Goal: Information Seeking & Learning: Understand process/instructions

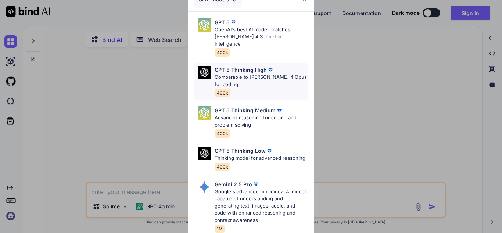
click at [242, 79] on p "Comparable to [PERSON_NAME] 4 Opus for coding" at bounding box center [261, 80] width 93 height 14
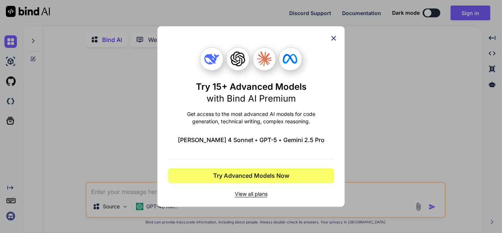
type textarea "x"
click at [339, 39] on div "Try 15+ Advanced Models with Bind AI Premium Get access to the most advanced AI…" at bounding box center [250, 116] width 187 height 180
click at [338, 35] on div "Try 15+ Advanced Models with Bind AI Premium Get access to the most advanced AI…" at bounding box center [250, 116] width 187 height 180
click at [334, 36] on icon at bounding box center [334, 38] width 8 height 8
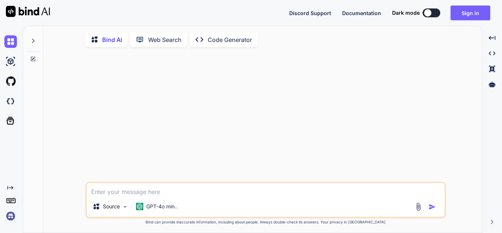
click at [150, 196] on textarea at bounding box center [266, 189] width 358 height 13
type textarea "i"
type textarea "x"
type textarea "i"
type textarea "x"
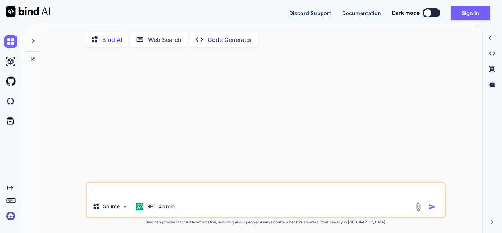
type textarea "i w"
type textarea "x"
type textarea "i wa"
type textarea "x"
type textarea "i wan"
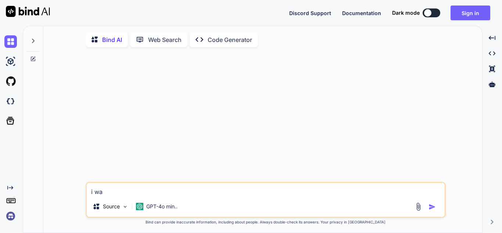
type textarea "x"
type textarea "i want"
type textarea "x"
type textarea "i want"
type textarea "x"
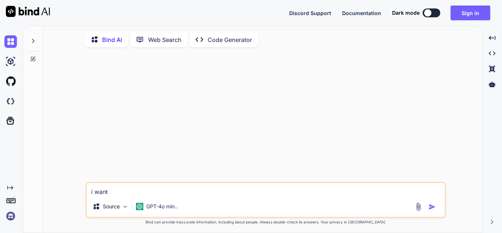
type textarea "i want t"
type textarea "x"
type textarea "i want to"
type textarea "x"
type textarea "i want to"
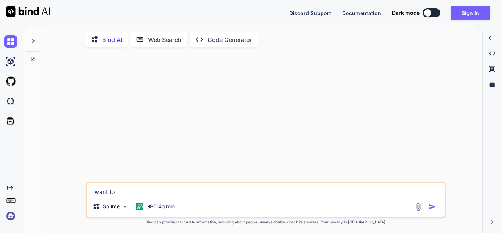
type textarea "x"
type textarea "i want to u"
type textarea "x"
type textarea "i want to us"
type textarea "x"
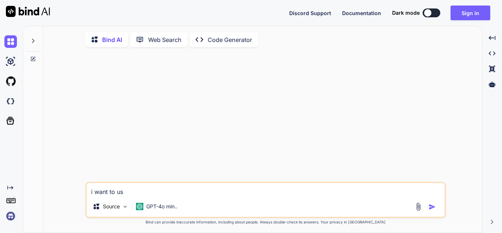
type textarea "i want to use"
type textarea "x"
type textarea "i want to use"
type textarea "x"
type textarea "i want to use t"
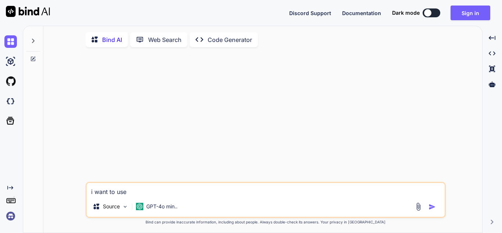
type textarea "x"
type textarea "i want to use te"
type textarea "x"
type textarea "i want to use te"
type textarea "x"
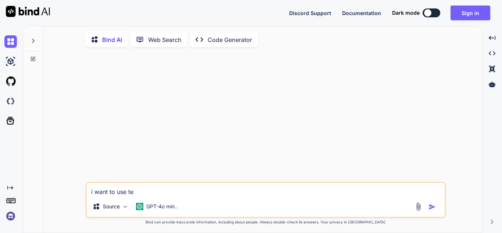
type textarea "i want to use te"
type textarea "x"
type textarea "i want to use t"
type textarea "x"
type textarea "i want to use th"
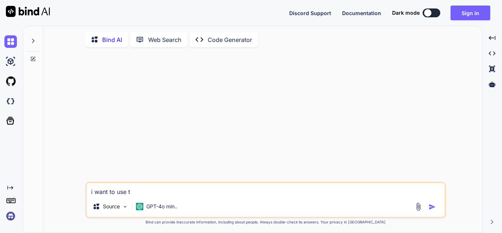
type textarea "x"
type textarea "i want to use thr"
type textarea "x"
type textarea "i want to use thr"
type textarea "x"
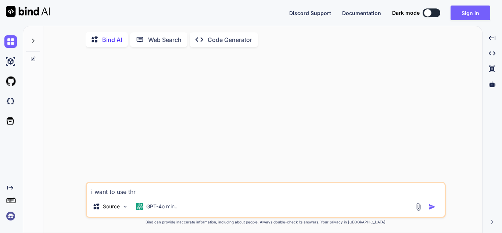
type textarea "i want to use thr"
type textarea "x"
type textarea "i want to use th"
type textarea "x"
type textarea "i want to use the"
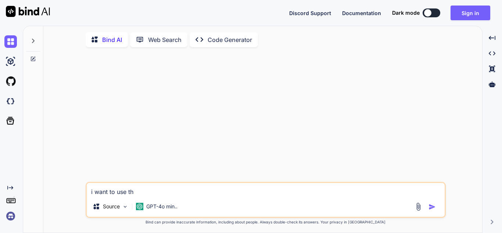
type textarea "x"
type textarea "i want to use the"
type textarea "x"
type textarea "i want to use the a"
type textarea "x"
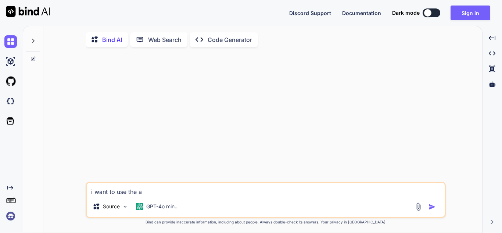
type textarea "i want to use the ap"
type textarea "x"
type textarea "i want to use the api"
type textarea "x"
type textarea "i want to use the api"
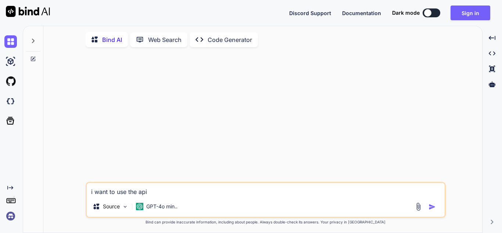
type textarea "x"
type textarea "i want to use the api o"
type textarea "x"
type textarea "i want to use the api of"
type textarea "x"
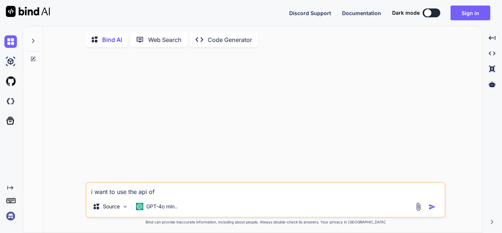
type textarea "i want to use the api of"
type textarea "x"
type textarea "i want to use the api of a"
type textarea "x"
type textarea "i want to use the api of ai"
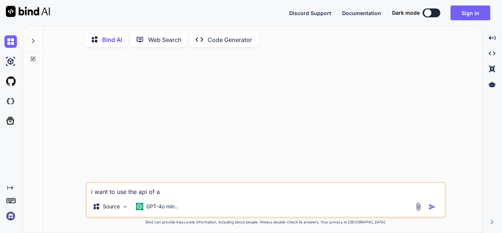
type textarea "x"
type textarea "i want to use the api of ai"
type textarea "x"
type textarea "i want to use the api of ai i"
type textarea "x"
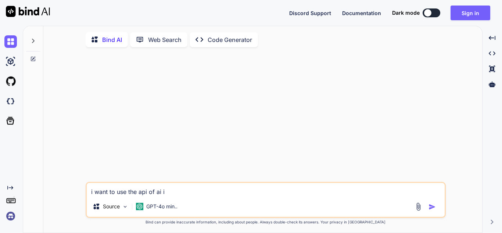
type textarea "i want to use the api of ai in"
type textarea "x"
type textarea "i want to use the api of ai in"
type textarea "x"
type textarea "i want to use the api of ai in p"
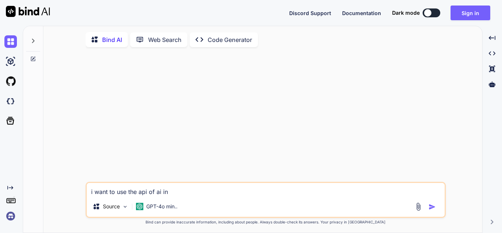
type textarea "x"
type textarea "i want to use the api of ai in po"
type textarea "x"
type textarea "i want to use the api of ai in pos"
type textarea "x"
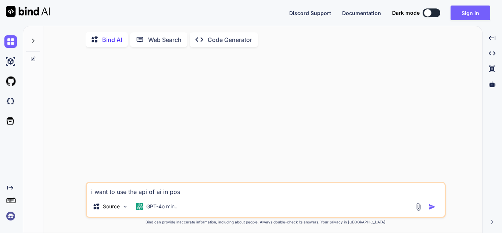
type textarea "i want to use the api of ai in post"
type textarea "x"
type textarea "i want to use the api of ai in postm"
type textarea "x"
type textarea "i want to use the api of ai in postmn"
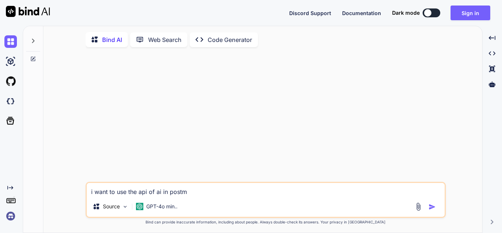
type textarea "x"
type textarea "i want to use the api of ai in postmn"
click at [431, 207] on img "button" at bounding box center [431, 206] width 7 height 7
type textarea "x"
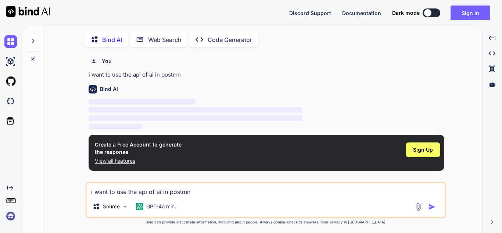
scroll to position [3, 0]
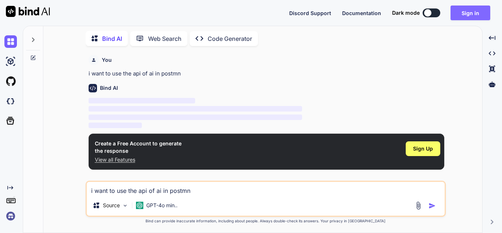
click at [465, 8] on button "Sign in" at bounding box center [470, 13] width 40 height 15
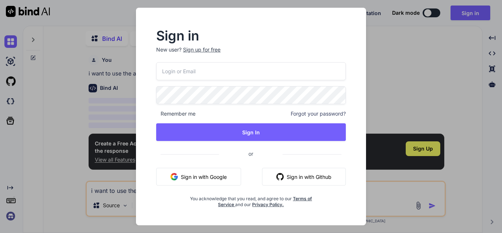
click at [227, 68] on input "email" at bounding box center [251, 71] width 190 height 18
type input "[EMAIL_ADDRESS][DOMAIN_NAME]"
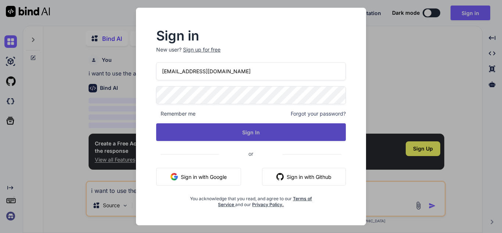
click at [273, 132] on button "Sign In" at bounding box center [251, 132] width 190 height 18
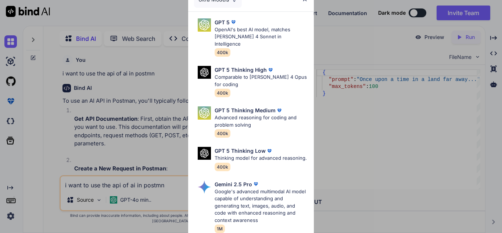
type textarea "x"
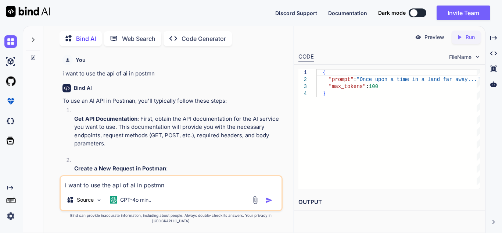
type textarea "{ "prompt": "Once upon a time in a land far away...", "max_tokens": 100 }"
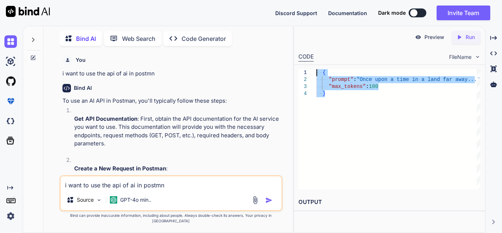
drag, startPoint x: 377, startPoint y: 93, endPoint x: 309, endPoint y: 68, distance: 71.6
click at [316, 69] on div "{ "prompt" : "Once upon a time in a land far away..." , "max_tokens" : 100 }" at bounding box center [398, 129] width 164 height 120
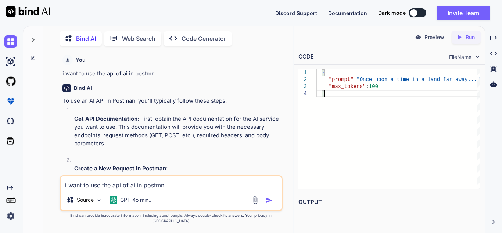
click at [353, 99] on div "{ "prompt" : "Once upon a time in a land far away..." , "max_tokens" : 100 }" at bounding box center [398, 129] width 164 height 120
click at [350, 93] on div "{ "prompt" : "Once upon a time in a land far away..." , "max_tokens" : 100 }" at bounding box center [398, 129] width 164 height 120
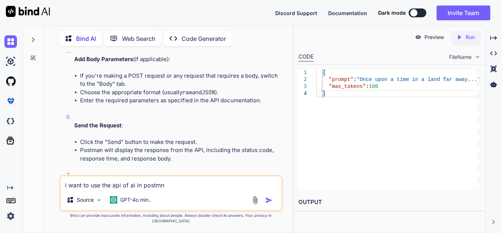
scroll to position [184, 0]
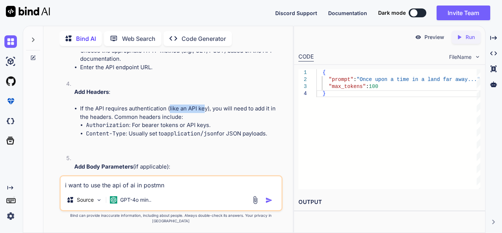
drag, startPoint x: 168, startPoint y: 106, endPoint x: 204, endPoint y: 107, distance: 36.0
click at [204, 107] on li "If the API requires authentication (like an API key), you will need to add it i…" at bounding box center [180, 125] width 201 height 42
drag, startPoint x: 110, startPoint y: 121, endPoint x: 165, endPoint y: 118, distance: 55.6
click at [158, 118] on li "If the API requires authentication (like an API key), you will need to add it i…" at bounding box center [180, 125] width 201 height 42
click at [182, 122] on li "Authorization : For bearer tokens or API keys." at bounding box center [183, 125] width 195 height 8
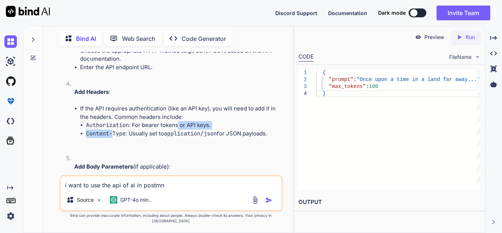
drag, startPoint x: 130, startPoint y: 128, endPoint x: 179, endPoint y: 128, distance: 48.5
click at [179, 128] on ul "Authorization : For bearer tokens or API keys. Content-Type : Usually set to ap…" at bounding box center [180, 129] width 201 height 17
click at [133, 196] on div "i want to use the api of ai in postmn Source GPT-4o min.." at bounding box center [171, 193] width 223 height 36
click at [120, 195] on div "i want to use the api of ai in postmn Source GPT-4o min.." at bounding box center [171, 193] width 223 height 36
click at [119, 189] on textarea "i want to use the api of ai in postmn" at bounding box center [171, 182] width 221 height 13
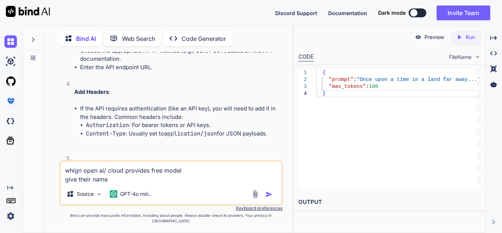
type textarea "whign open ai/ cloud provides free model give their names"
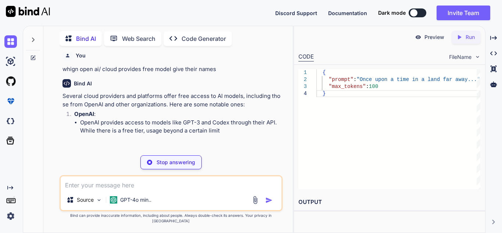
scroll to position [694, 0]
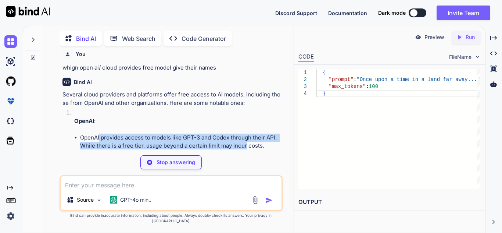
drag, startPoint x: 100, startPoint y: 134, endPoint x: 246, endPoint y: 142, distance: 146.1
click at [246, 142] on li "OpenAI provides access to models like GPT-3 and Codex through their API. While …" at bounding box center [180, 141] width 201 height 17
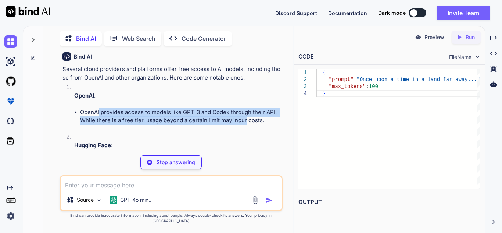
scroll to position [731, 0]
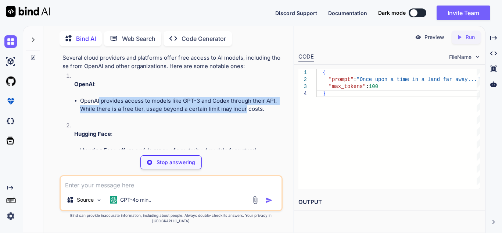
click at [156, 113] on li "OpenAI provides access to models like GPT-3 and Codex through their API. While …" at bounding box center [180, 105] width 201 height 17
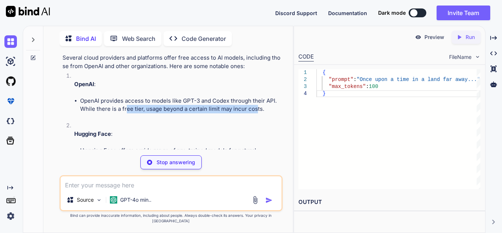
drag, startPoint x: 126, startPoint y: 108, endPoint x: 256, endPoint y: 109, distance: 130.4
click at [256, 109] on li "OpenAI provides access to models like GPT-3 and Codex through their API. While …" at bounding box center [180, 105] width 201 height 17
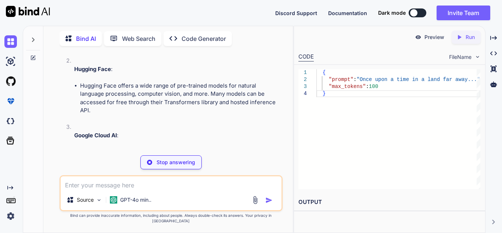
scroll to position [804, 0]
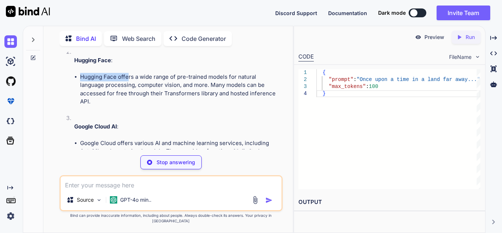
drag, startPoint x: 74, startPoint y: 76, endPoint x: 127, endPoint y: 75, distance: 52.9
click at [127, 75] on li "Hugging Face offers a wide range of pre-trained models for natural language pro…" at bounding box center [180, 89] width 201 height 33
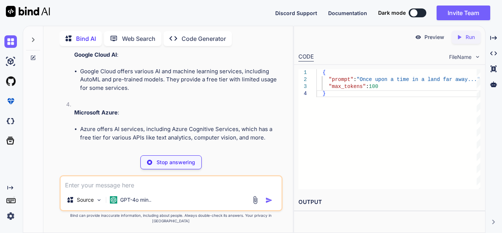
scroll to position [878, 0]
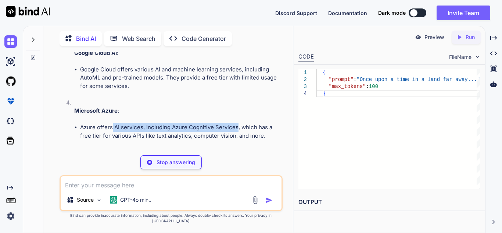
drag, startPoint x: 111, startPoint y: 123, endPoint x: 236, endPoint y: 119, distance: 125.4
click at [236, 123] on li "Azure offers AI services, including Azure Cognitive Services, which has a free …" at bounding box center [180, 131] width 201 height 17
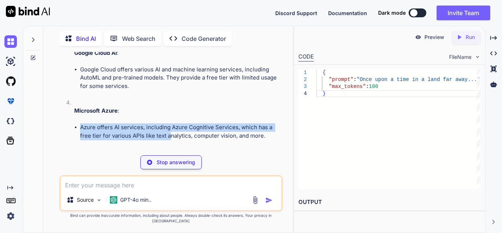
drag, startPoint x: 115, startPoint y: 123, endPoint x: 170, endPoint y: 127, distance: 55.3
click at [170, 127] on ul "Azure offers AI services, including Azure Cognitive Services, which has a free …" at bounding box center [177, 131] width 207 height 17
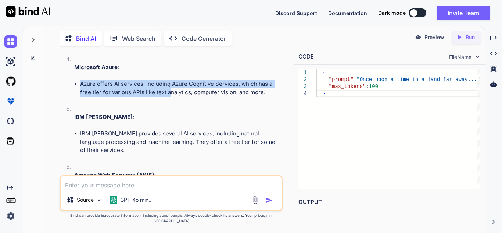
scroll to position [988, 0]
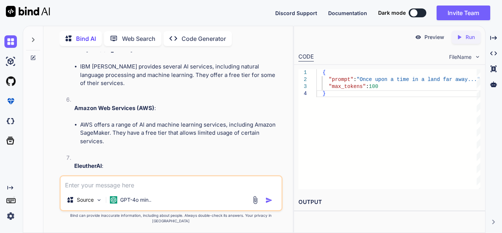
click at [151, 121] on li "AWS offers a range of AI and machine learning services, including Amazon SageMa…" at bounding box center [180, 133] width 201 height 25
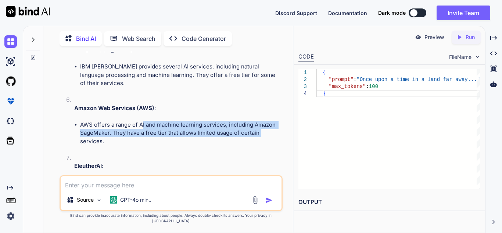
drag, startPoint x: 142, startPoint y: 117, endPoint x: 275, endPoint y: 124, distance: 133.2
click at [275, 124] on li "AWS offers a range of AI and machine learning services, including Amazon SageMa…" at bounding box center [180, 133] width 201 height 25
click at [233, 125] on li "AWS offers a range of AI and machine learning services, including Amazon SageMa…" at bounding box center [180, 133] width 201 height 25
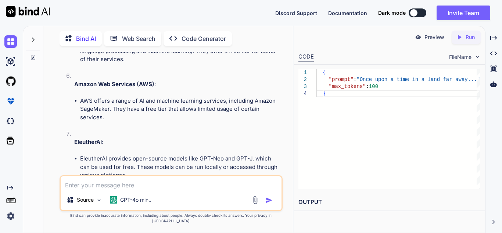
scroll to position [1025, 0]
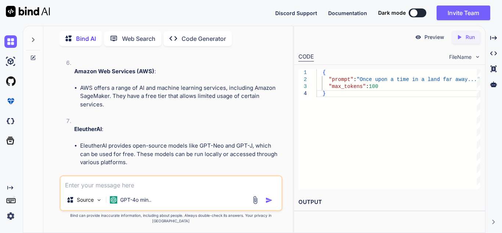
click at [130, 189] on textarea at bounding box center [171, 182] width 221 height 13
type textarea "can u make a free chatgpt foe me in [GEOGRAPHIC_DATA]"
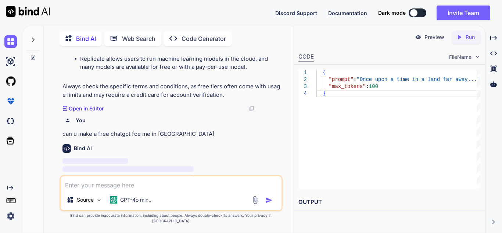
scroll to position [1220, 0]
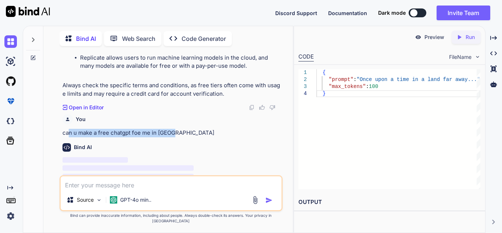
drag, startPoint x: 68, startPoint y: 123, endPoint x: 179, endPoint y: 126, distance: 110.6
click at [179, 129] on p "can u make a free chatgpt foe me in [GEOGRAPHIC_DATA]" at bounding box center [171, 133] width 219 height 8
click at [179, 126] on div "You can u make a free chatgpt foe me in htmkl" at bounding box center [171, 124] width 219 height 26
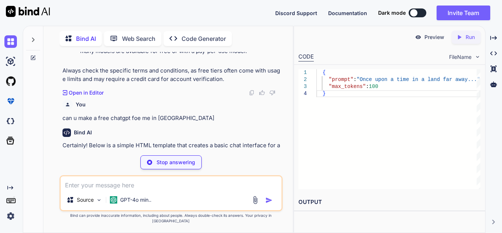
scroll to position [1243, 0]
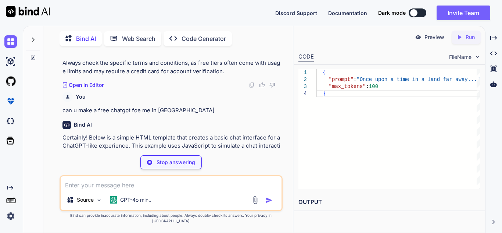
drag, startPoint x: 125, startPoint y: 137, endPoint x: 208, endPoint y: 138, distance: 83.0
click at [208, 138] on p "Certainly! Below is a simple HTML template that creates a basic chat interface …" at bounding box center [171, 145] width 219 height 25
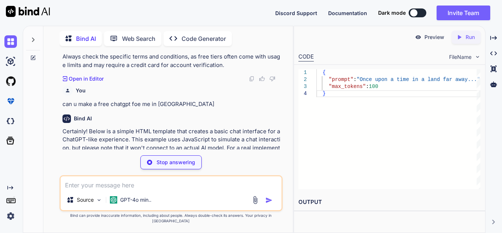
scroll to position [1259, 0]
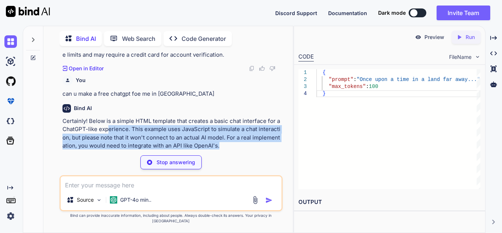
drag, startPoint x: 107, startPoint y: 121, endPoint x: 264, endPoint y: 139, distance: 158.3
click at [264, 139] on p "Certainly! Below is a simple HTML template that creates a basic chat interface …" at bounding box center [171, 133] width 219 height 33
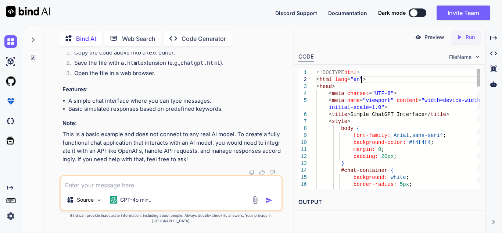
scroll to position [0, 0]
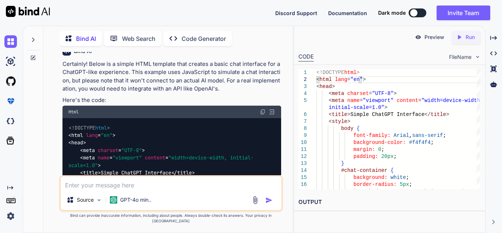
scroll to position [1319, 0]
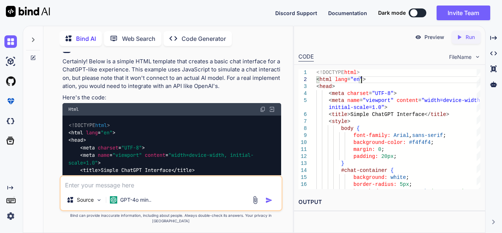
click at [262, 106] on img at bounding box center [263, 109] width 6 height 6
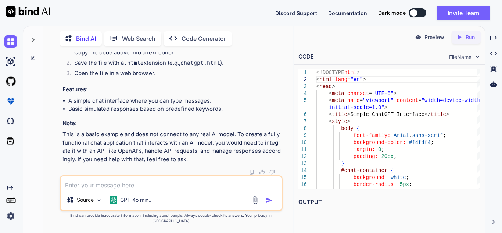
scroll to position [2223, 0]
drag, startPoint x: 79, startPoint y: 55, endPoint x: 183, endPoint y: 61, distance: 104.9
click at [185, 59] on li "Copy the code above into a text editor." at bounding box center [174, 54] width 213 height 10
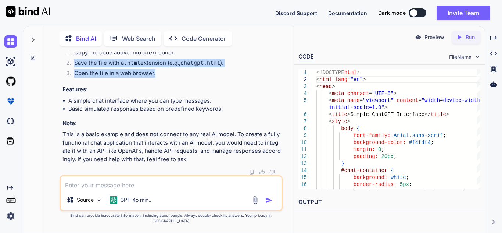
drag, startPoint x: 76, startPoint y: 76, endPoint x: 189, endPoint y: 84, distance: 113.8
click at [189, 79] on ol "Copy the code above into a text editor. Save the file with a .html extension (e…" at bounding box center [171, 64] width 219 height 31
click at [189, 79] on li "Open the file in a web browser." at bounding box center [174, 74] width 213 height 10
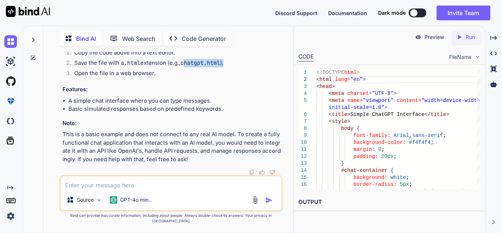
drag, startPoint x: 187, startPoint y: 77, endPoint x: 228, endPoint y: 82, distance: 41.5
click at [228, 69] on li "Save the file with a .html extension (e.g., chatgpt.html )." at bounding box center [174, 64] width 213 height 10
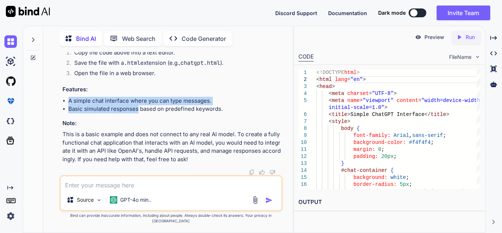
drag, startPoint x: 69, startPoint y: 117, endPoint x: 138, endPoint y: 120, distance: 69.5
click at [138, 113] on ul "A simple chat interface where you can type messages. Basic simulated responses …" at bounding box center [171, 105] width 219 height 17
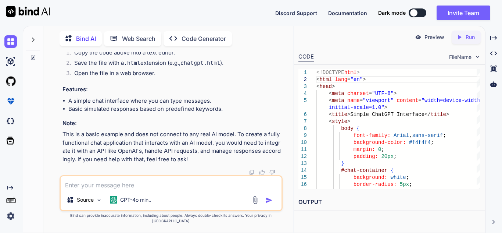
drag, startPoint x: 118, startPoint y: 130, endPoint x: 129, endPoint y: 141, distance: 16.1
click at [112, 185] on textarea at bounding box center [171, 182] width 221 height 13
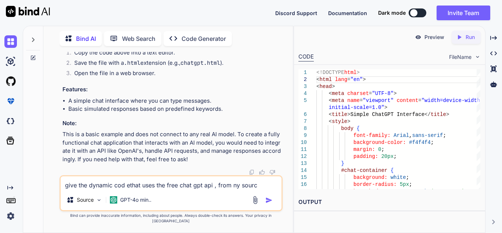
type textarea "give the dynamic cod ethat uses the free chat gpt api , from ny source"
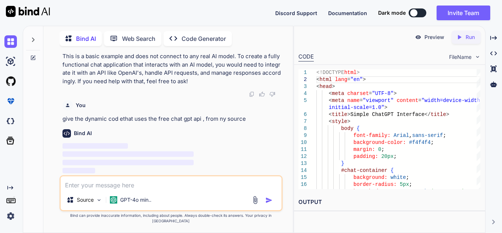
scroll to position [2310, 0]
click at [137, 186] on textarea at bounding box center [171, 182] width 221 height 13
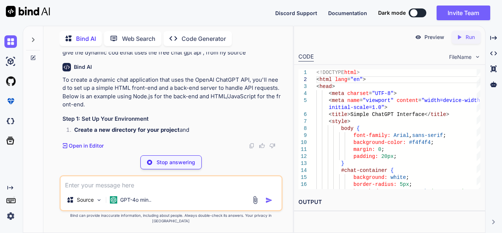
scroll to position [2376, 0]
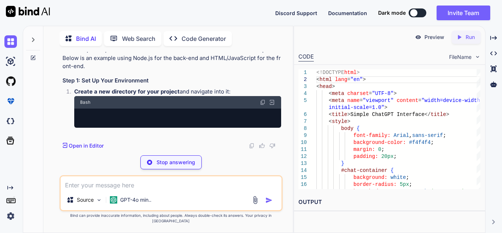
click at [140, 71] on p "To create a dynamic chat application that uses the OpenAI ChatGPT API, you'll n…" at bounding box center [171, 53] width 219 height 33
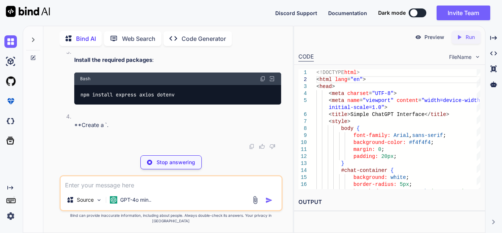
drag, startPoint x: 83, startPoint y: 90, endPoint x: 196, endPoint y: 105, distance: 113.4
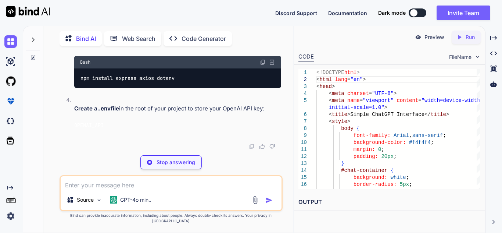
scroll to position [2413, 0]
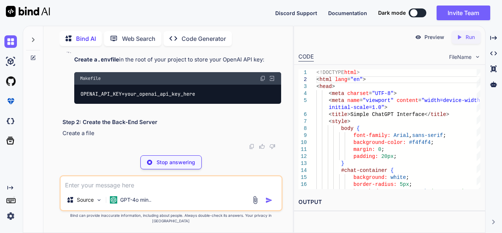
drag, startPoint x: 218, startPoint y: 66, endPoint x: 256, endPoint y: 66, distance: 38.2
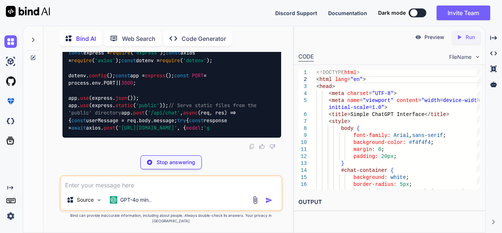
scroll to position [2841, 0]
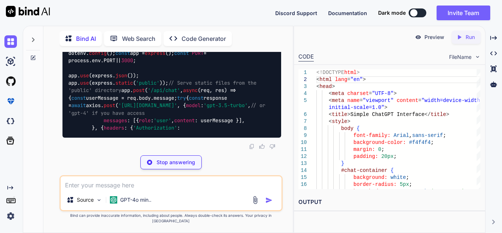
click at [111, 177] on div "You i want to use the api of ai in postmn Bind AI To use an AI API in Postman, …" at bounding box center [171, 142] width 223 height 180
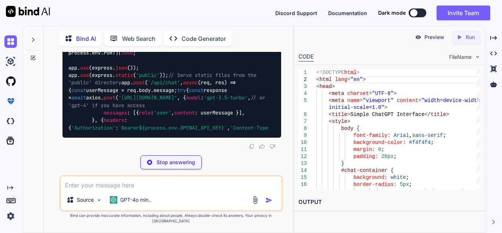
click at [175, 155] on div "You i want to use the api of ai in postmn Bind AI To use an AI API in Postman, …" at bounding box center [171, 142] width 223 height 180
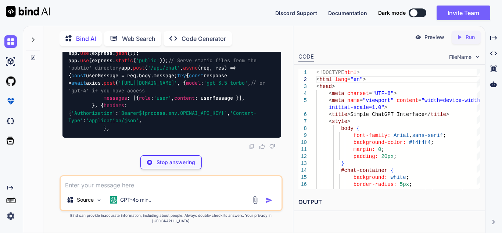
click at [167, 165] on p "Stop answering" at bounding box center [176, 161] width 39 height 7
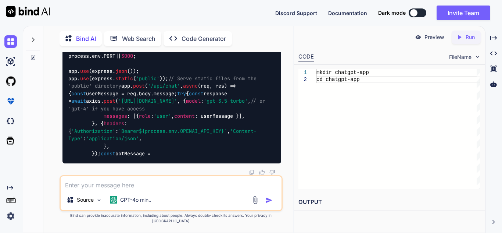
click at [121, 189] on textarea at bounding box center [171, 182] width 221 height 13
type textarea "js , html ka use krke ban ado\"
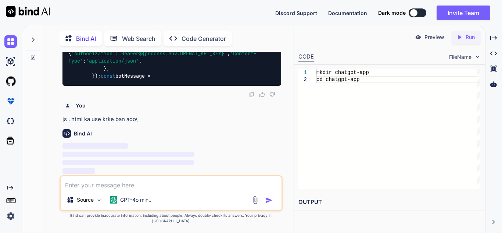
scroll to position [2967, 0]
drag, startPoint x: 179, startPoint y: 126, endPoint x: 184, endPoint y: 128, distance: 5.8
click at [190, 123] on p "js , html ka use krke ban ado\" at bounding box center [171, 119] width 219 height 8
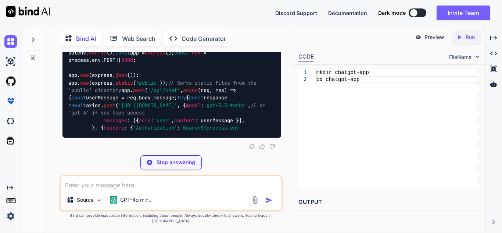
scroll to position [3528, 0]
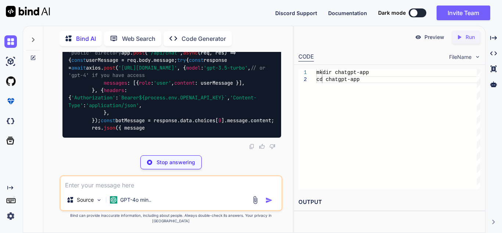
click at [120, 195] on div "Source GPT-4o min.." at bounding box center [171, 193] width 223 height 36
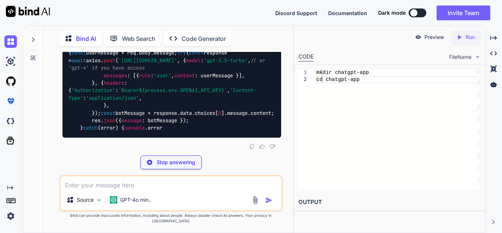
click at [127, 183] on textarea at bounding box center [171, 182] width 221 height 13
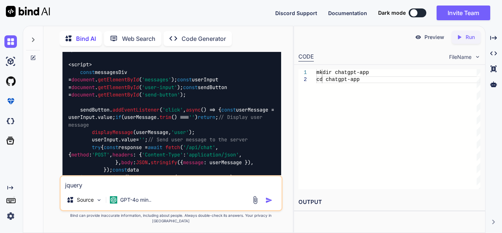
drag, startPoint x: 140, startPoint y: 106, endPoint x: 136, endPoint y: 98, distance: 8.8
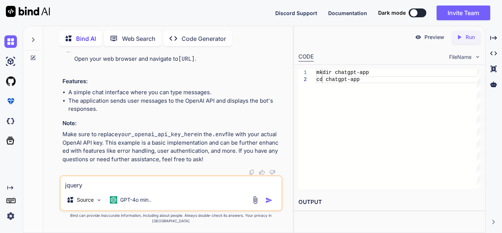
scroll to position [4712, 0]
drag, startPoint x: 141, startPoint y: 190, endPoint x: 0, endPoint y: 193, distance: 141.1
click at [0, 193] on div "Created with Pixso. Bind AI Web Search Created with Pixso. Code Generator You i…" at bounding box center [251, 129] width 502 height 207
type textarea "using the jquery and html"
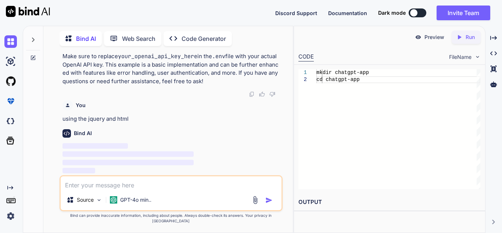
scroll to position [0, 0]
drag, startPoint x: 373, startPoint y: 79, endPoint x: 319, endPoint y: 72, distance: 53.7
click at [319, 72] on div "mkdir chatgpt-app cd chatgpt-app" at bounding box center [398, 129] width 164 height 120
click at [348, 86] on div "mkdir chatgpt-app cd chatgpt-app" at bounding box center [398, 129] width 164 height 120
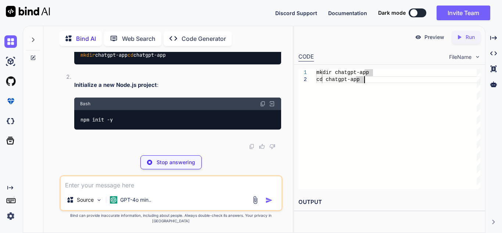
scroll to position [4922, 0]
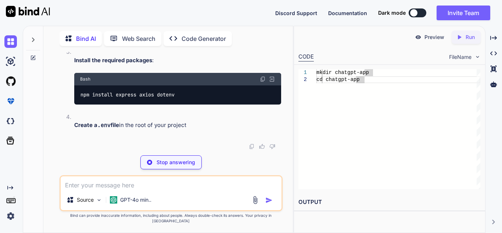
drag, startPoint x: 100, startPoint y: 102, endPoint x: 140, endPoint y: 116, distance: 42.3
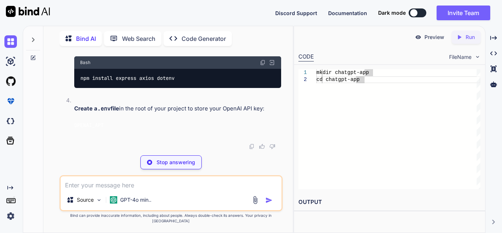
scroll to position [5032, 0]
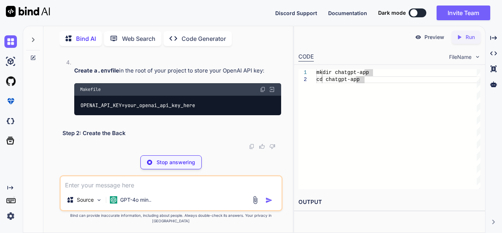
drag, startPoint x: 125, startPoint y: 136, endPoint x: 204, endPoint y: 132, distance: 78.8
click at [205, 50] on div "npm install express axios dotenv" at bounding box center [177, 40] width 207 height 19
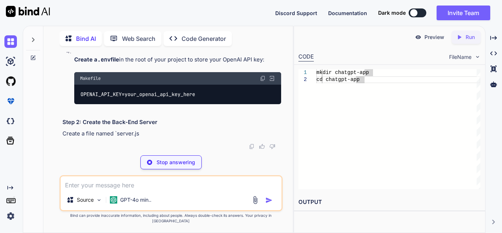
scroll to position [5128, 0]
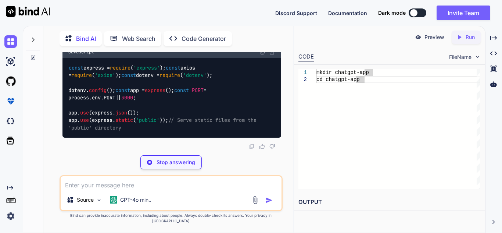
click at [173, 166] on p "Stop answering" at bounding box center [176, 161] width 39 height 7
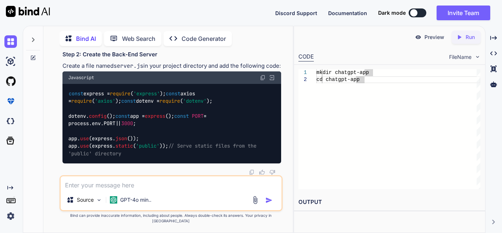
click at [151, 188] on textarea at bounding box center [171, 182] width 221 height 13
click at [342, 107] on div "mkdir chatgpt-app cd chatgpt-app" at bounding box center [398, 129] width 164 height 120
click at [344, 130] on div "mkdir chatgpt-app cd chatgpt-app" at bounding box center [398, 129] width 164 height 120
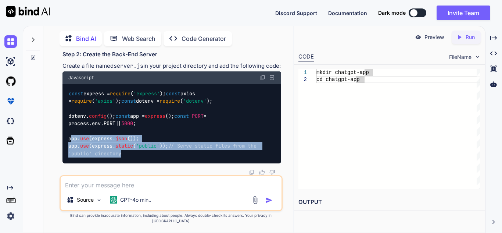
drag, startPoint x: 71, startPoint y: 144, endPoint x: 210, endPoint y: 162, distance: 140.7
click at [210, 162] on div "const express = require ( 'express' ); const axios = require ( 'axios' ); const…" at bounding box center [171, 123] width 219 height 79
click at [187, 160] on div "const express = require ( 'express' ); const axios = require ( 'axios' ); const…" at bounding box center [171, 123] width 219 height 79
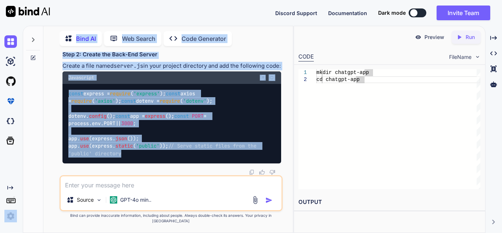
drag, startPoint x: 154, startPoint y: 162, endPoint x: 0, endPoint y: 152, distance: 154.3
click at [0, 152] on div "Created with Pixso. Bind AI Web Search Created with Pixso. Code Generator You i…" at bounding box center [251, 129] width 502 height 207
click at [234, 103] on div "const express = require ( 'express' ); const axios = require ( 'axios' ); const…" at bounding box center [171, 123] width 219 height 79
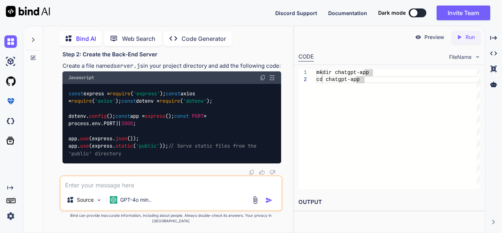
click at [260, 75] on img at bounding box center [263, 78] width 6 height 6
click at [263, 75] on img at bounding box center [263, 78] width 6 height 6
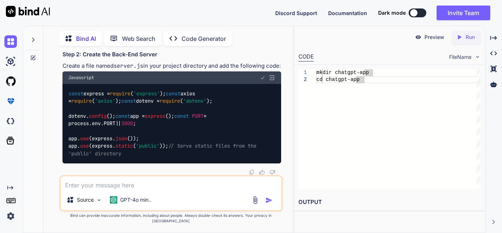
click at [263, 75] on img at bounding box center [263, 78] width 6 height 6
click at [139, 189] on textarea at bounding box center [171, 182] width 221 height 13
click at [141, 189] on textarea at bounding box center [171, 182] width 221 height 13
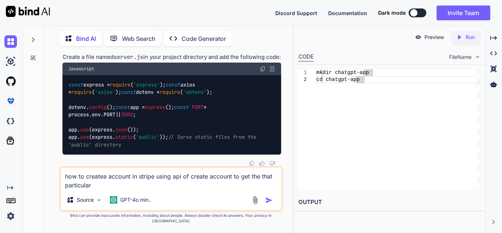
click at [103, 182] on textarea "how to createa account in stripe using api of create account to get the that pa…" at bounding box center [171, 178] width 221 height 22
click at [111, 189] on textarea "how to create a account in stripe using api of create account to get the that p…" at bounding box center [171, 178] width 221 height 22
drag, startPoint x: 190, startPoint y: 182, endPoint x: 195, endPoint y: 181, distance: 4.5
click at [195, 181] on textarea "how to create a account in stripe using api of create account to get the that p…" at bounding box center [171, 178] width 221 height 22
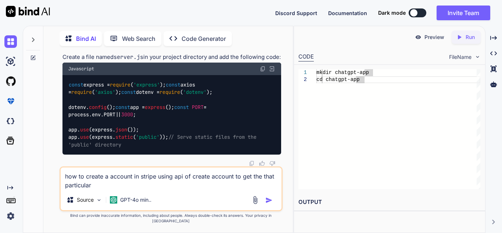
drag, startPoint x: 200, startPoint y: 181, endPoint x: 305, endPoint y: 193, distance: 106.5
click at [305, 193] on div "Bind AI Web Search Created with Pixso. Code Generator You i want to use the api…" at bounding box center [262, 129] width 479 height 207
click at [252, 183] on textarea "how to create a account in stripe using api of create account to get the that p…" at bounding box center [171, 178] width 221 height 22
click at [140, 189] on textarea "how to create a account in stripe using api of create account to get the that p…" at bounding box center [171, 178] width 221 height 22
click at [123, 189] on textarea "how to create a account in stripe using api of create account to get the that p…" at bounding box center [171, 178] width 221 height 22
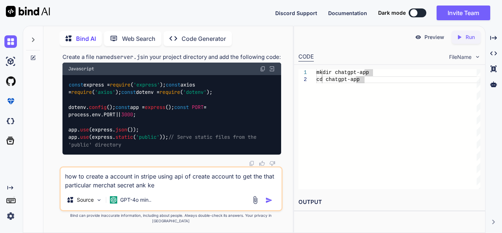
type textarea "how to create a account in stripe using api of create account to get the that p…"
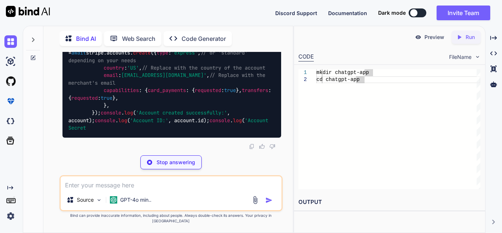
scroll to position [5422, 0]
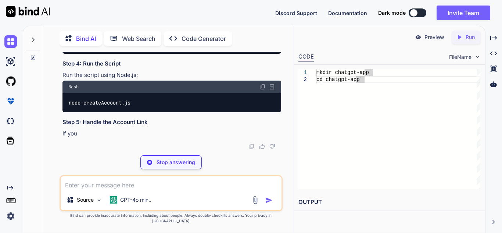
drag, startPoint x: 134, startPoint y: 76, endPoint x: 212, endPoint y: 82, distance: 78.5
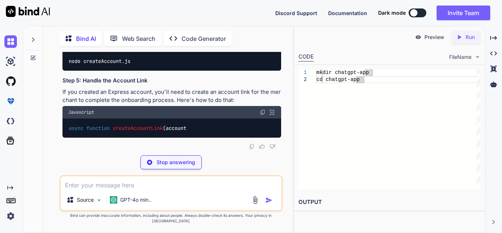
drag, startPoint x: 134, startPoint y: 89, endPoint x: 175, endPoint y: 119, distance: 50.7
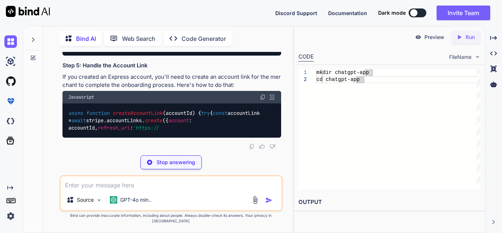
drag, startPoint x: 128, startPoint y: 129, endPoint x: 184, endPoint y: 144, distance: 58.6
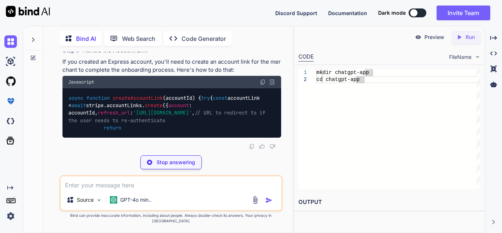
scroll to position [5496, 0]
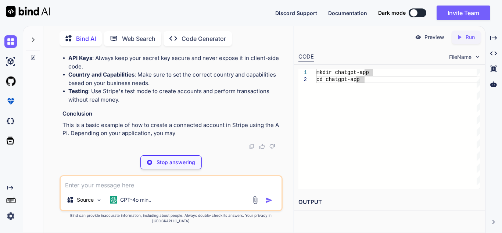
scroll to position [5679, 0]
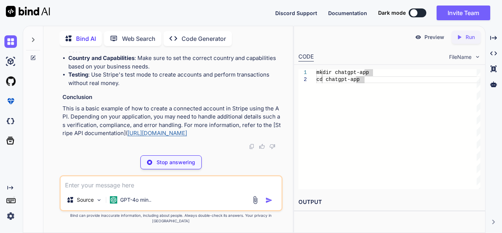
drag, startPoint x: 166, startPoint y: 80, endPoint x: 223, endPoint y: 79, distance: 57.3
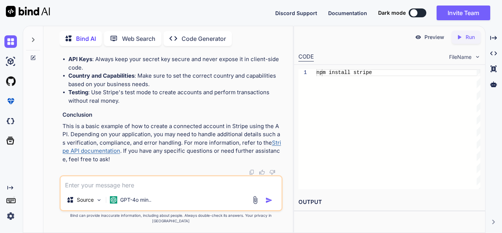
scroll to position [6114, 0]
click at [184, 187] on textarea at bounding box center [171, 182] width 221 height 13
paste textarea "{{baseUrl}}/v1/accounts"
type textarea "{{baseUrl}}/v1/accounts"
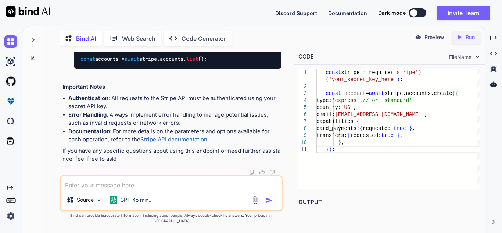
scroll to position [6302, 0]
drag, startPoint x: 97, startPoint y: 109, endPoint x: 119, endPoint y: 111, distance: 22.2
drag, startPoint x: 90, startPoint y: 107, endPoint x: 157, endPoint y: 104, distance: 66.6
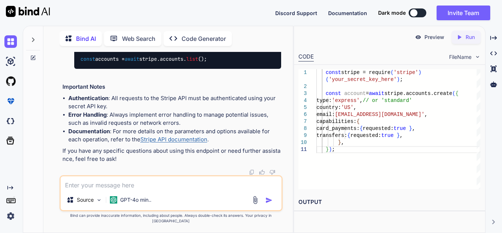
drag, startPoint x: 172, startPoint y: 103, endPoint x: 240, endPoint y: 109, distance: 68.7
click at [380, 113] on div "const stripe = require ( 'stripe' ) ( 'your_secret_key_here' ) ; const account …" at bounding box center [398, 129] width 164 height 120
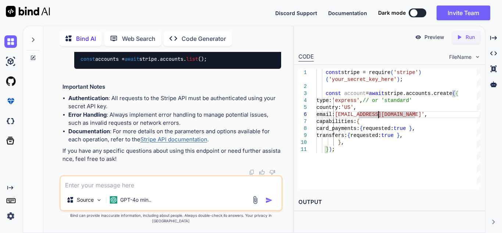
scroll to position [6376, 0]
drag, startPoint x: 110, startPoint y: 91, endPoint x: 225, endPoint y: 149, distance: 128.8
click at [136, 188] on textarea at bounding box center [171, 182] width 221 height 13
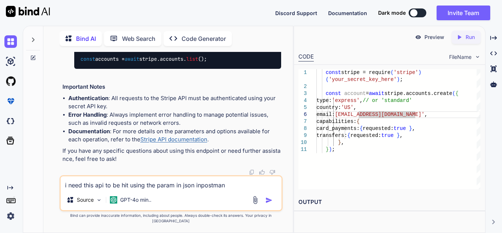
type textarea "i need this api to be hit using the param in json inpostman"
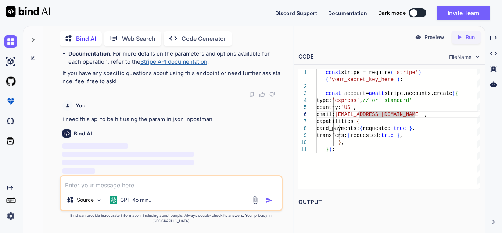
scroll to position [6888, 0]
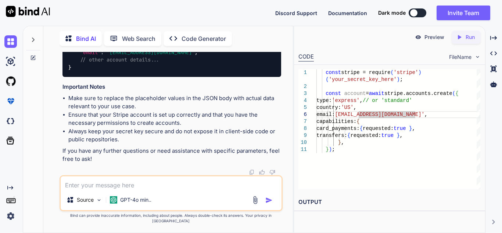
click at [133, 181] on div "Source GPT-4o min.." at bounding box center [171, 193] width 223 height 36
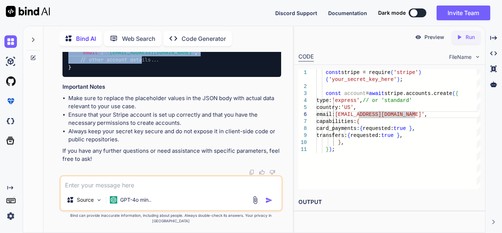
drag, startPoint x: 91, startPoint y: 69, endPoint x: 144, endPoint y: 103, distance: 63.6
click at [144, 71] on code "{ "id" : "acct_123456789" , "object" : "account" , "type" : "express" , "countr…" at bounding box center [132, 41] width 129 height 60
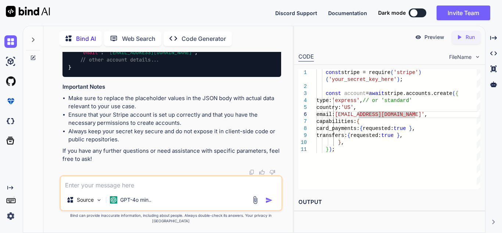
click at [113, 187] on textarea at bounding box center [171, 182] width 221 height 13
type textarea "a"
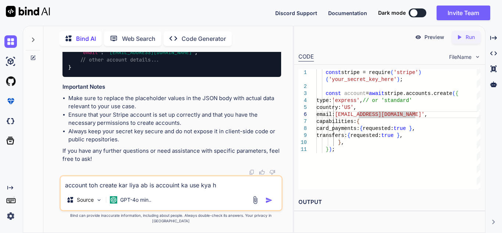
type textarea "account toh create kar liya ab is accouint ka use kya h"
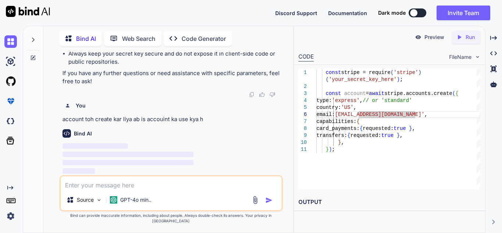
scroll to position [7583, 0]
click at [87, 189] on textarea at bounding box center [171, 182] width 221 height 13
paste textarea "acct_1SDTKyFNXuF1lor2"
drag, startPoint x: 119, startPoint y: 191, endPoint x: 92, endPoint y: 189, distance: 26.9
click at [92, 189] on textarea "acct_1SDTKyFNXuF1lor2" at bounding box center [171, 182] width 221 height 13
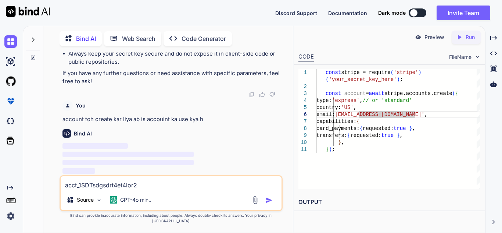
type textarea "acct_1SDTsdgsdrt4et4lor2"
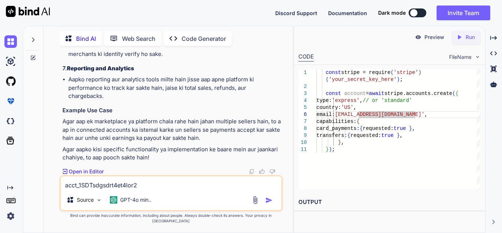
scroll to position [7657, 0]
drag, startPoint x: 66, startPoint y: 79, endPoint x: 198, endPoint y: 78, distance: 131.5
drag, startPoint x: 65, startPoint y: 162, endPoint x: 229, endPoint y: 168, distance: 163.2
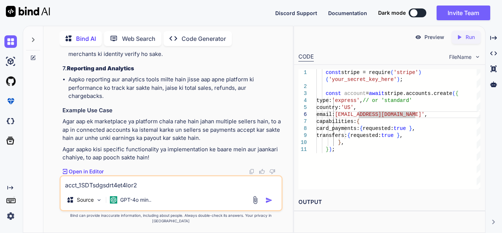
click at [229, 168] on div "You i want to use the api of ai in postmn Bind AI To use an AI API in Postman, …" at bounding box center [172, 113] width 222 height 123
drag, startPoint x: 132, startPoint y: 130, endPoint x: 100, endPoint y: 135, distance: 32.4
drag, startPoint x: 66, startPoint y: 113, endPoint x: 287, endPoint y: 113, distance: 221.6
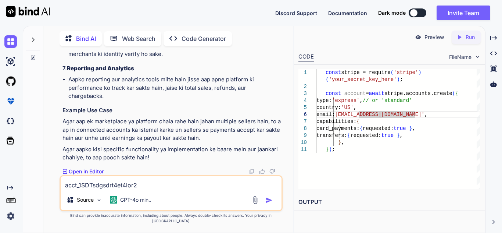
click at [287, 113] on div "You i want to use the api of ai in postmn Bind AI To use an AI API in Postman, …" at bounding box center [171, 142] width 244 height 180
drag, startPoint x: 93, startPoint y: 124, endPoint x: 240, endPoint y: 122, distance: 146.6
drag, startPoint x: 72, startPoint y: 112, endPoint x: 267, endPoint y: 110, distance: 194.7
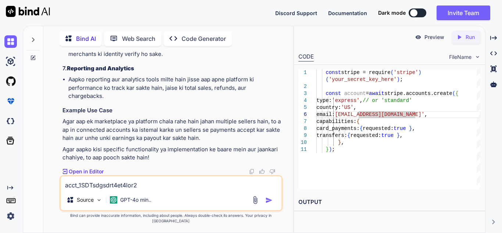
drag, startPoint x: 70, startPoint y: 120, endPoint x: 98, endPoint y: 119, distance: 27.9
drag, startPoint x: 107, startPoint y: 118, endPoint x: 182, endPoint y: 119, distance: 74.2
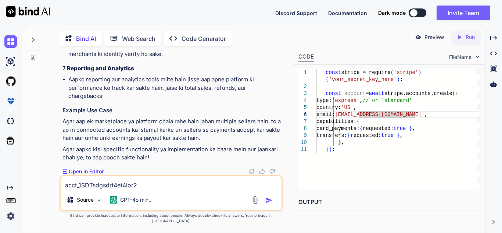
drag, startPoint x: 187, startPoint y: 120, endPoint x: 248, endPoint y: 122, distance: 61.0
drag, startPoint x: 125, startPoint y: 128, endPoint x: 67, endPoint y: 113, distance: 60.5
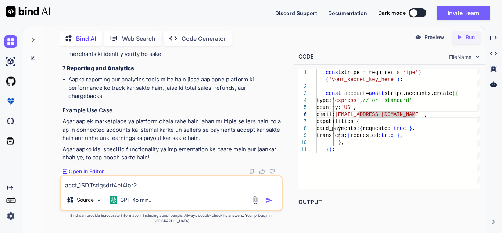
drag, startPoint x: 74, startPoint y: 116, endPoint x: 263, endPoint y: 117, distance: 188.5
drag, startPoint x: 64, startPoint y: 128, endPoint x: 235, endPoint y: 127, distance: 170.9
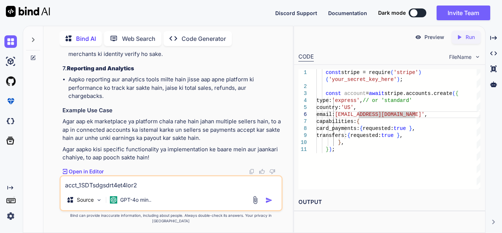
drag, startPoint x: 78, startPoint y: 134, endPoint x: 219, endPoint y: 139, distance: 141.2
drag, startPoint x: 236, startPoint y: 125, endPoint x: 271, endPoint y: 127, distance: 35.7
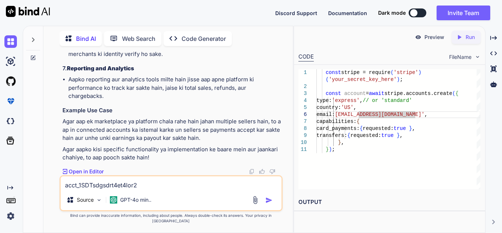
drag, startPoint x: 80, startPoint y: 133, endPoint x: 243, endPoint y: 135, distance: 163.5
drag, startPoint x: 74, startPoint y: 86, endPoint x: 259, endPoint y: 93, distance: 185.7
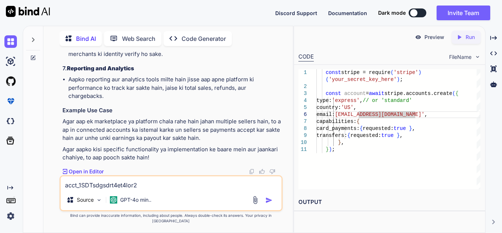
drag, startPoint x: 180, startPoint y: 94, endPoint x: 263, endPoint y: 99, distance: 83.2
drag, startPoint x: 68, startPoint y: 127, endPoint x: 240, endPoint y: 130, distance: 172.0
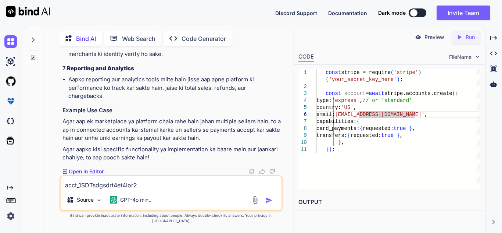
drag, startPoint x: 69, startPoint y: 85, endPoint x: 262, endPoint y: 89, distance: 192.9
drag, startPoint x: 119, startPoint y: 90, endPoint x: 202, endPoint y: 95, distance: 82.8
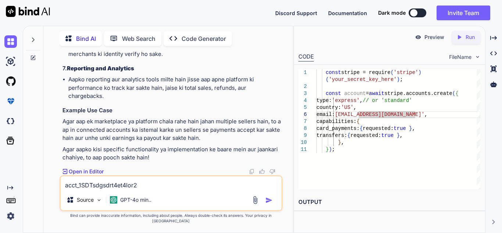
drag, startPoint x: 87, startPoint y: 127, endPoint x: 255, endPoint y: 130, distance: 168.0
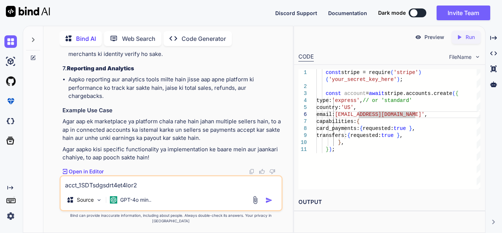
drag, startPoint x: 190, startPoint y: 135, endPoint x: 241, endPoint y: 136, distance: 51.1
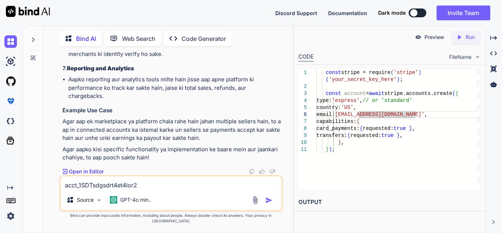
drag, startPoint x: 267, startPoint y: 137, endPoint x: 208, endPoint y: 142, distance: 59.0
drag, startPoint x: 69, startPoint y: 120, endPoint x: 113, endPoint y: 125, distance: 44.8
click at [113, 17] on li "Agar aapne Express account create kiya hai, to aapko merchants ko onboarding pr…" at bounding box center [174, 4] width 213 height 25
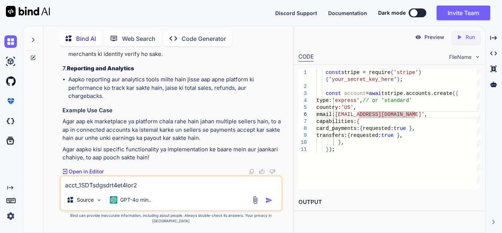
click at [114, 17] on li "Agar aapne Express account create kiya hai, to aapko merchants ko onboarding pr…" at bounding box center [174, 4] width 213 height 25
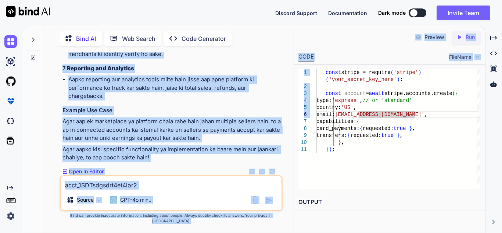
drag, startPoint x: 93, startPoint y: 123, endPoint x: 141, endPoint y: 126, distance: 48.2
click at [299, 124] on div "Bind AI Web Search Created with Pixso. Code Generator You i want to use the api…" at bounding box center [262, 129] width 479 height 207
click at [120, 17] on li "Agar aapne Express account create kiya hai, to aapko merchants ko onboarding pr…" at bounding box center [174, 4] width 213 height 25
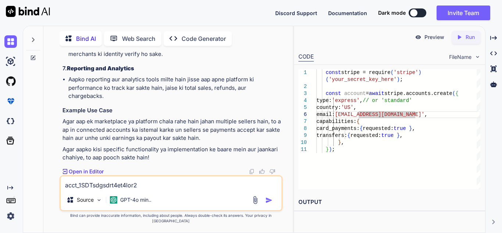
drag, startPoint x: 87, startPoint y: 130, endPoint x: 233, endPoint y: 129, distance: 145.9
click at [233, 17] on li "Agar aapne Express account create kiya hai, to aapko merchants ko onboarding pr…" at bounding box center [174, 4] width 213 height 25
click at [238, 17] on li "Agar aapne Express account create kiya hai, to aapko merchants ko onboarding pr…" at bounding box center [174, 4] width 213 height 25
drag, startPoint x: 238, startPoint y: 132, endPoint x: 221, endPoint y: 131, distance: 16.5
click at [263, 17] on li "Agar aapne Express account create kiya hai, to aapko merchants ko onboarding pr…" at bounding box center [174, 4] width 213 height 25
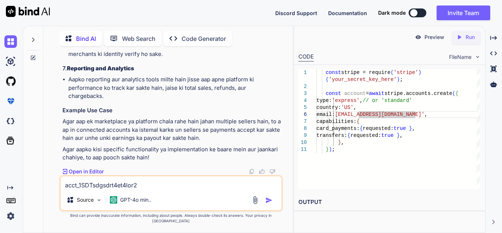
drag, startPoint x: 91, startPoint y: 139, endPoint x: 188, endPoint y: 140, distance: 97.0
click at [185, 17] on li "Agar aapne Express account create kiya hai, to aapko merchants ko onboarding pr…" at bounding box center [174, 4] width 213 height 25
drag, startPoint x: 71, startPoint y: 87, endPoint x: 167, endPoint y: 109, distance: 98.6
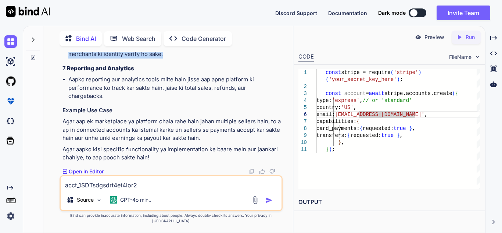
scroll to position [7914, 0]
click at [119, 184] on textarea "acct_1SDTsdgsdrt4et4lor2" at bounding box center [171, 182] width 221 height 13
drag, startPoint x: 153, startPoint y: 190, endPoint x: 12, endPoint y: 184, distance: 141.2
click at [4, 191] on div "Created with Pixso. Bind AI Web Search Created with Pixso. Code Generator You i…" at bounding box center [251, 129] width 502 height 207
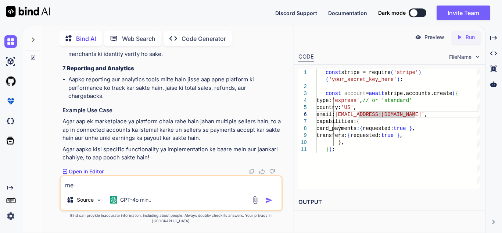
type textarea "m"
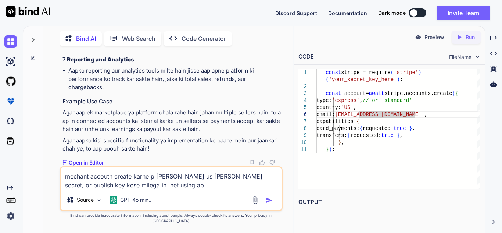
type textarea "mechant accoutn create karne p [PERSON_NAME] us [PERSON_NAME] secret, or publis…"
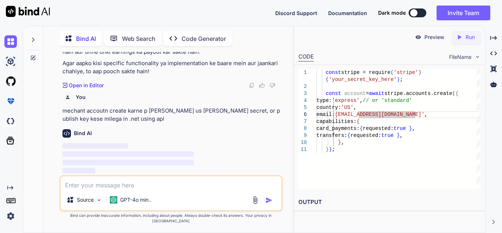
scroll to position [8012, 0]
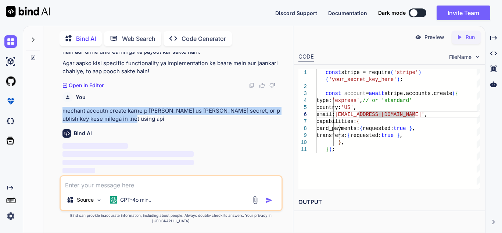
drag, startPoint x: 137, startPoint y: 127, endPoint x: 61, endPoint y: 113, distance: 77.7
click at [61, 113] on div "You i want to use the api of ai in postmn Bind AI To use an AI API in Postman, …" at bounding box center [172, 113] width 222 height 123
copy p "mechant accoutn create karne p [PERSON_NAME] us [PERSON_NAME] secret, or publis…"
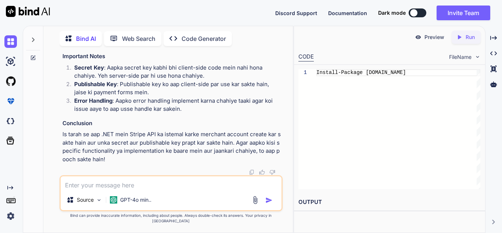
drag, startPoint x: 75, startPoint y: 81, endPoint x: 265, endPoint y: 82, distance: 190.0
drag, startPoint x: 94, startPoint y: 85, endPoint x: 212, endPoint y: 88, distance: 118.4
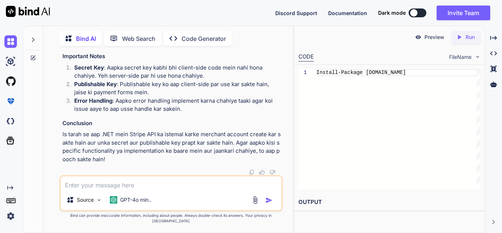
drag, startPoint x: 93, startPoint y: 91, endPoint x: 175, endPoint y: 105, distance: 82.7
drag, startPoint x: 98, startPoint y: 119, endPoint x: 170, endPoint y: 119, distance: 72.4
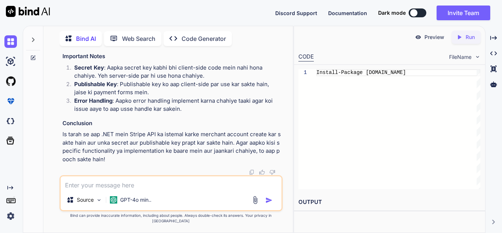
drag, startPoint x: 139, startPoint y: 94, endPoint x: 274, endPoint y: 97, distance: 135.2
drag, startPoint x: 77, startPoint y: 109, endPoint x: 183, endPoint y: 130, distance: 107.4
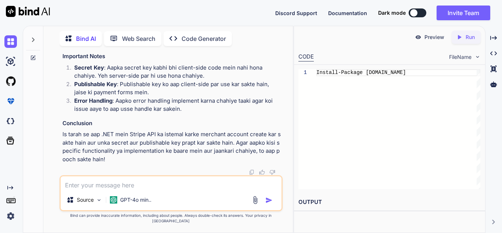
drag, startPoint x: 161, startPoint y: 60, endPoint x: 227, endPoint y: 86, distance: 70.8
drag, startPoint x: 68, startPoint y: 91, endPoint x: 180, endPoint y: 91, distance: 112.1
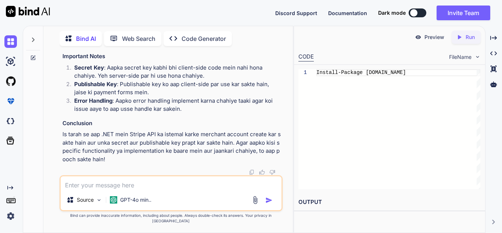
drag, startPoint x: 79, startPoint y: 119, endPoint x: 175, endPoint y: 118, distance: 96.3
click at [184, 119] on div "You i want to use the api of ai in postmn Bind AI To use an AI API in Postman, …" at bounding box center [172, 113] width 222 height 123
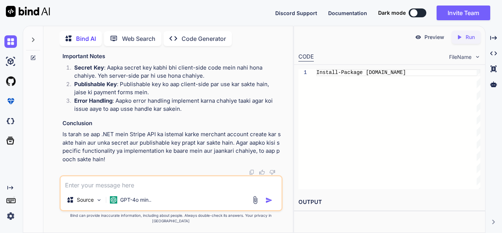
drag, startPoint x: 120, startPoint y: 108, endPoint x: 218, endPoint y: 105, distance: 98.2
drag, startPoint x: 120, startPoint y: 99, endPoint x: 191, endPoint y: 98, distance: 71.7
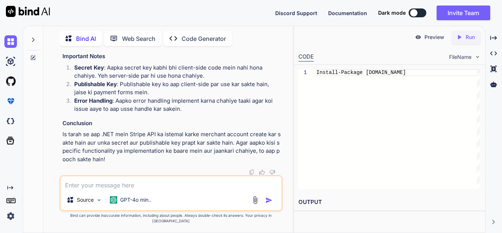
scroll to position [8364, 0]
drag, startPoint x: 151, startPoint y: 108, endPoint x: 196, endPoint y: 109, distance: 45.2
drag, startPoint x: 81, startPoint y: 95, endPoint x: 158, endPoint y: 104, distance: 76.9
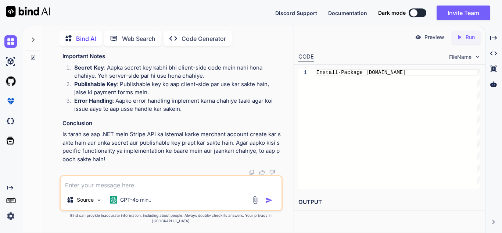
drag, startPoint x: 76, startPoint y: 106, endPoint x: 225, endPoint y: 109, distance: 149.2
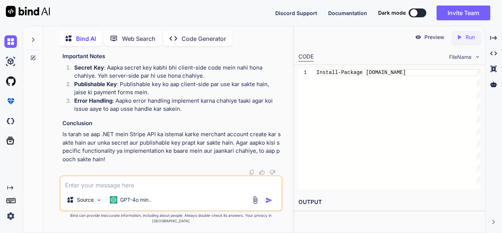
drag, startPoint x: 107, startPoint y: 85, endPoint x: 170, endPoint y: 85, distance: 63.9
drag, startPoint x: 101, startPoint y: 93, endPoint x: 157, endPoint y: 97, distance: 56.0
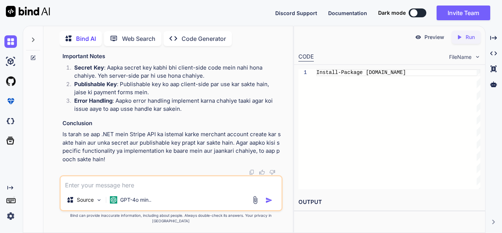
drag, startPoint x: 104, startPoint y: 105, endPoint x: 157, endPoint y: 111, distance: 53.2
drag, startPoint x: 97, startPoint y: 123, endPoint x: 144, endPoint y: 156, distance: 57.9
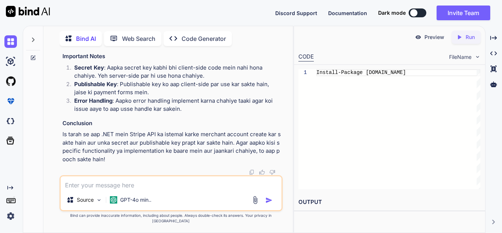
drag, startPoint x: 93, startPoint y: 55, endPoint x: 179, endPoint y: 57, distance: 85.6
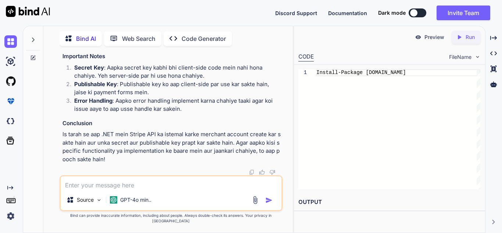
scroll to position [8317, 0]
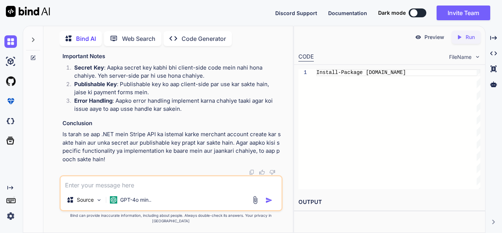
drag, startPoint x: 85, startPoint y: 128, endPoint x: 113, endPoint y: 137, distance: 29.7
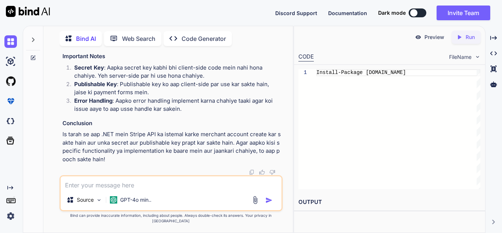
copy code "StripeConfiguration.ApiKey = "your_secret_key_here" ; // Replace with your Stri…"
drag, startPoint x: 91, startPoint y: 135, endPoint x: 130, endPoint y: 75, distance: 72.1
drag, startPoint x: 98, startPoint y: 108, endPoint x: 161, endPoint y: 108, distance: 62.5
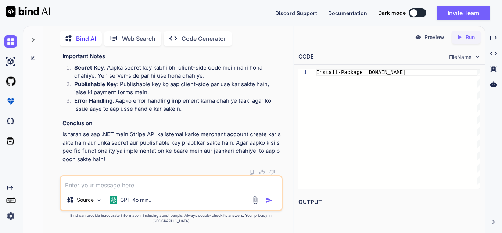
scroll to position [8611, 0]
drag, startPoint x: 66, startPoint y: 76, endPoint x: 208, endPoint y: 85, distance: 142.5
drag, startPoint x: 188, startPoint y: 79, endPoint x: 228, endPoint y: 80, distance: 40.5
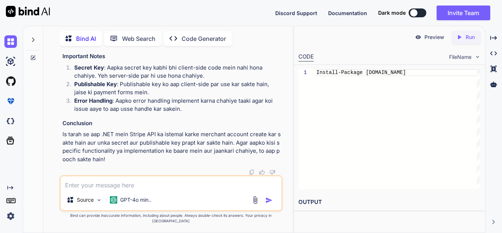
drag, startPoint x: 74, startPoint y: 85, endPoint x: 145, endPoint y: 88, distance: 71.0
drag, startPoint x: 76, startPoint y: 131, endPoint x: 125, endPoint y: 132, distance: 49.6
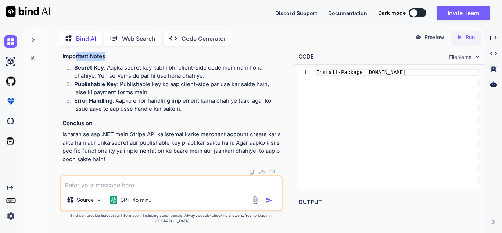
click at [125, 61] on h3 "Important Notes" at bounding box center [171, 56] width 219 height 8
drag, startPoint x: 122, startPoint y: 103, endPoint x: 215, endPoint y: 108, distance: 93.4
click at [215, 80] on li "Secret Key : Aapka secret key kabhi bhi client-side code mein nahi hona chahiye…" at bounding box center [174, 72] width 213 height 17
click at [189, 80] on li "Secret Key : Aapka secret key kabhi bhi client-side code mein nahi hona chahiye…" at bounding box center [174, 72] width 213 height 17
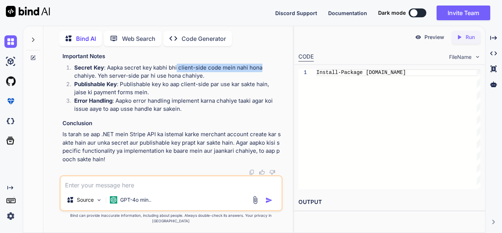
drag, startPoint x: 176, startPoint y: 103, endPoint x: 260, endPoint y: 106, distance: 83.8
click at [260, 80] on li "Secret Key : Aapka secret key kabhi bhi client-side code mein nahi hona chahiye…" at bounding box center [174, 72] width 213 height 17
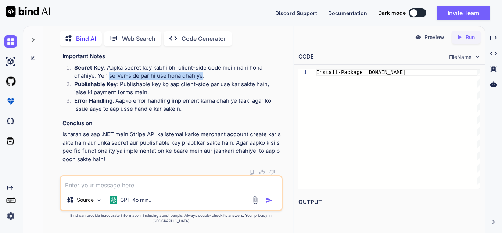
drag, startPoint x: 109, startPoint y: 110, endPoint x: 202, endPoint y: 112, distance: 93.4
click at [202, 80] on li "Secret Key : Aapka secret key kabhi bhi client-side code mein nahi hona chahiye…" at bounding box center [174, 72] width 213 height 17
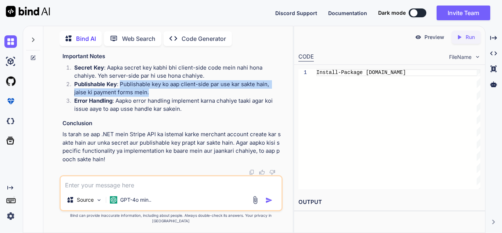
drag, startPoint x: 121, startPoint y: 120, endPoint x: 177, endPoint y: 126, distance: 55.8
click at [177, 97] on li "Publishable Key : Publishable key ko aap client-side par use kar sakte hain, ja…" at bounding box center [174, 88] width 213 height 17
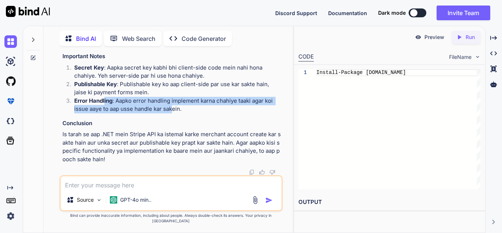
drag, startPoint x: 104, startPoint y: 137, endPoint x: 172, endPoint y: 143, distance: 68.6
click at [172, 113] on li "Error Handling : Aapko error handling implement karna chahiye taaki agar koi is…" at bounding box center [174, 105] width 213 height 17
click at [165, 113] on li "Error Handling : Aapko error handling implement karna chahiye taaki agar koi is…" at bounding box center [174, 105] width 213 height 17
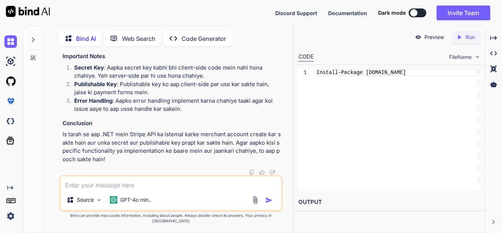
click at [120, 188] on textarea at bounding box center [171, 182] width 221 height 13
paste textarea "[HttpPost("create-account")] public async Task<IActionResult> CreateConnectedAc…"
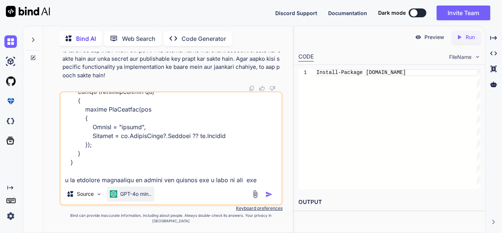
scroll to position [318, 0]
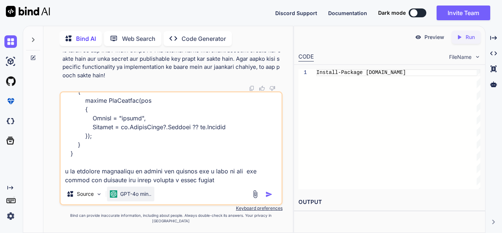
type textarea "[HttpPost("create-account")] public async Task<IActionResult> CreateConnectedAc…"
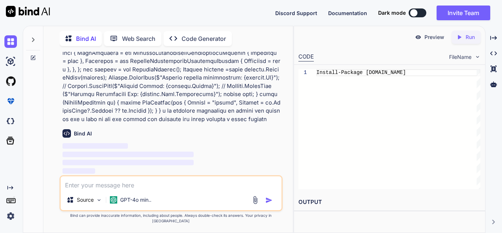
scroll to position [8624, 0]
drag, startPoint x: 84, startPoint y: 69, endPoint x: 157, endPoint y: 80, distance: 73.1
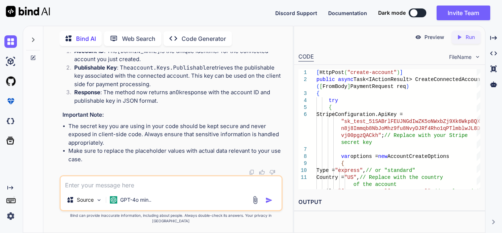
scroll to position [9433, 0]
drag, startPoint x: 152, startPoint y: 97, endPoint x: 176, endPoint y: 97, distance: 23.5
drag, startPoint x: 100, startPoint y: 100, endPoint x: 200, endPoint y: 97, distance: 100.0
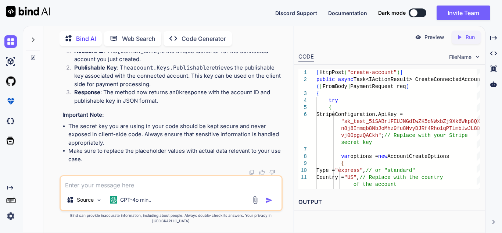
drag, startPoint x: 106, startPoint y: 78, endPoint x: 203, endPoint y: 73, distance: 97.1
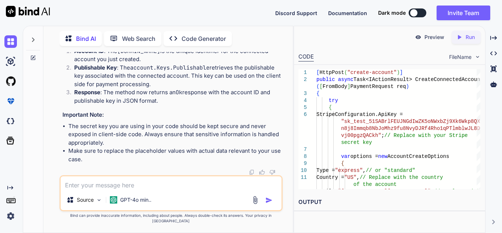
scroll to position [9396, 0]
